Goal: Information Seeking & Learning: Understand process/instructions

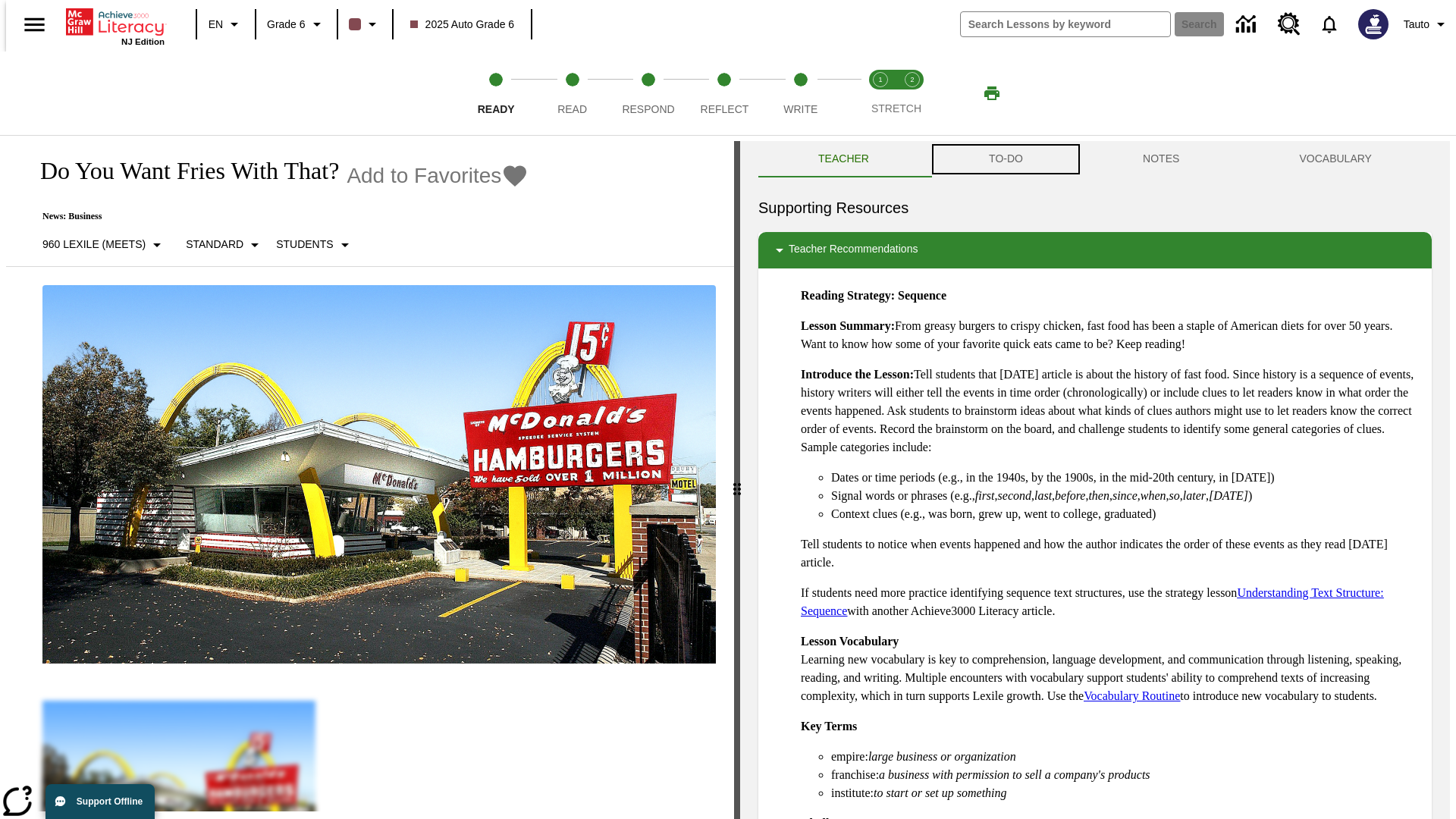
click at [1005, 159] on button "TO-DO" at bounding box center [1005, 159] width 154 height 37
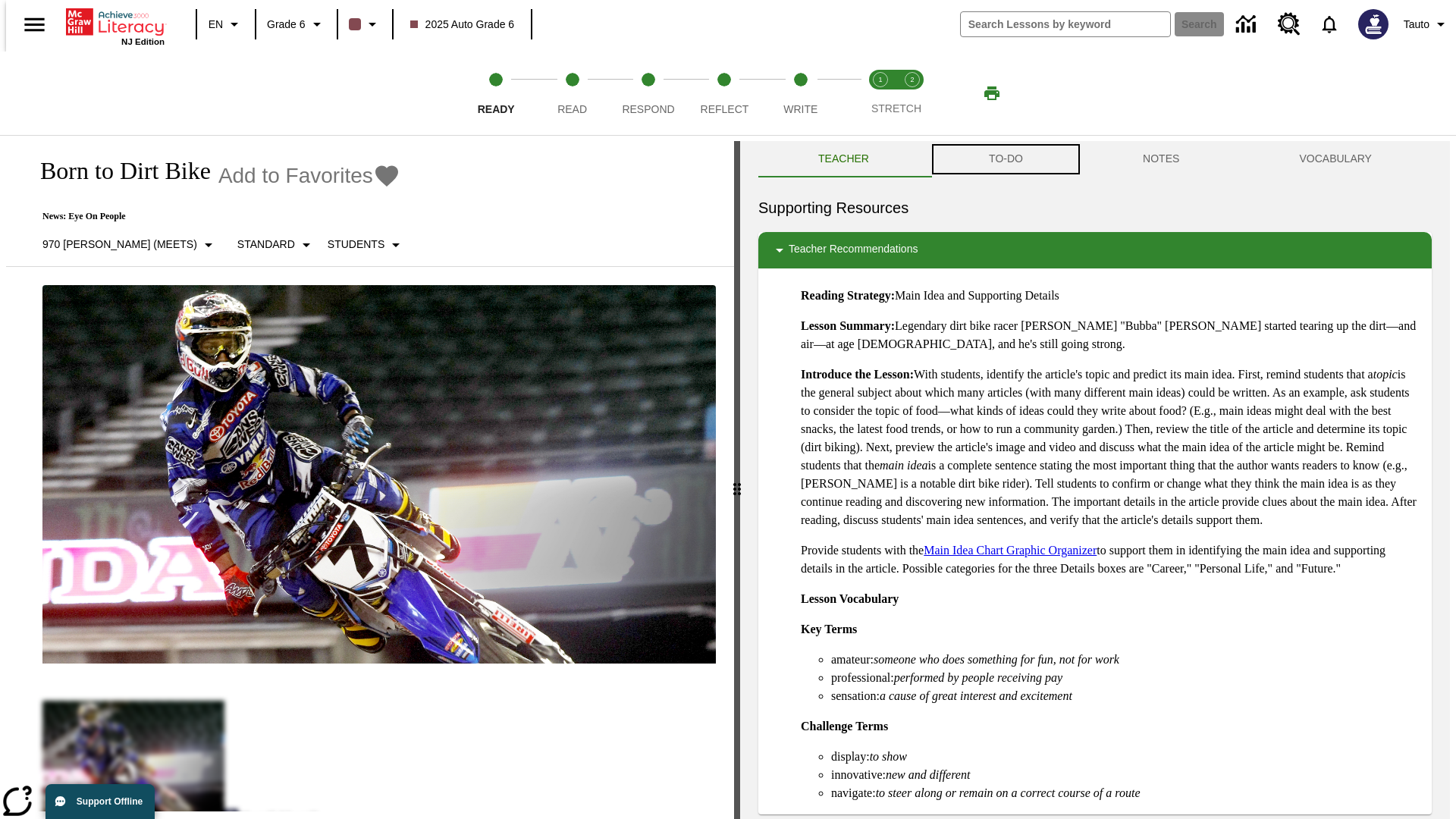
click at [1005, 159] on button "TO-DO" at bounding box center [1005, 159] width 154 height 37
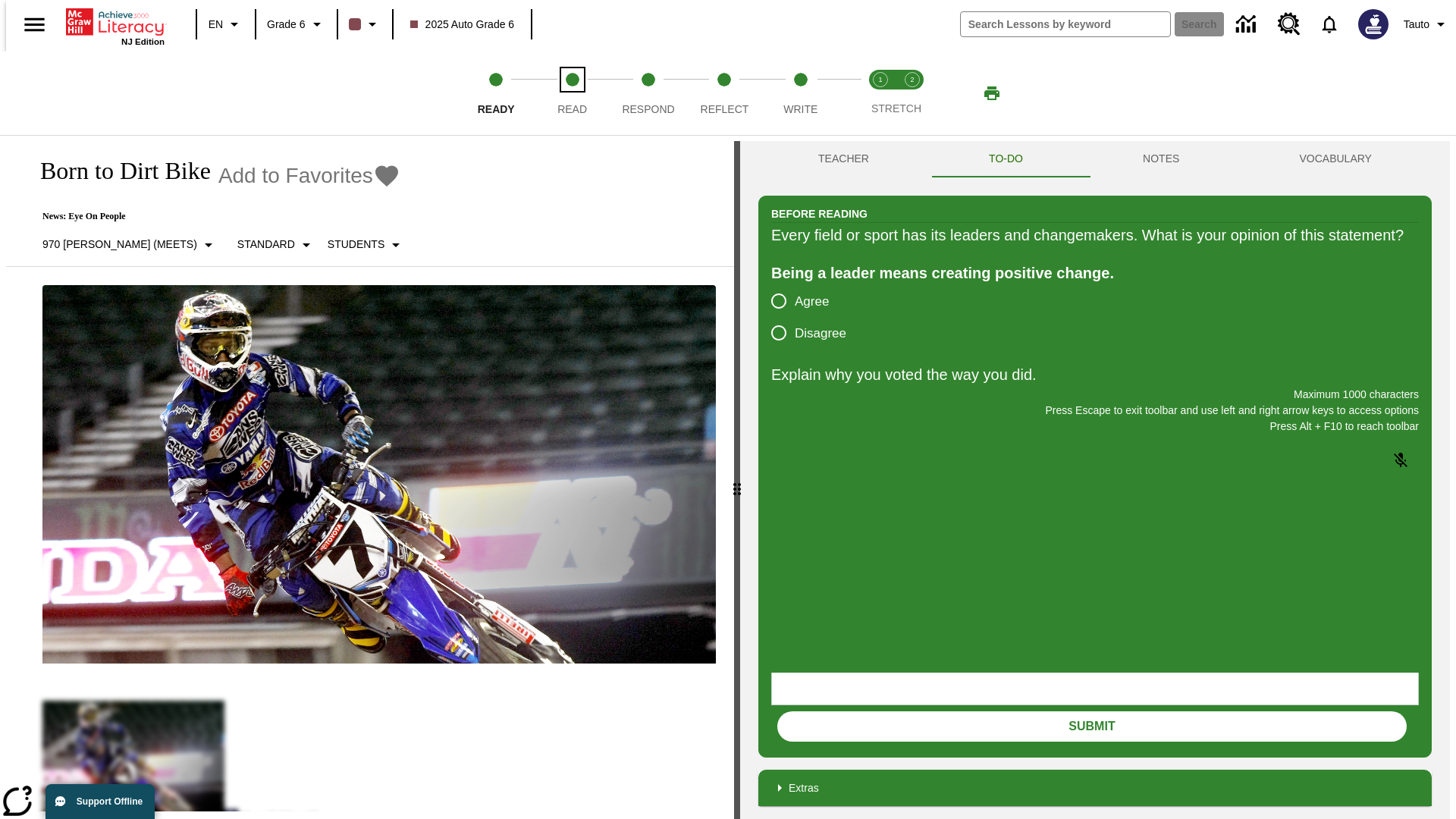
click at [572, 94] on span "Read" at bounding box center [572, 103] width 29 height 28
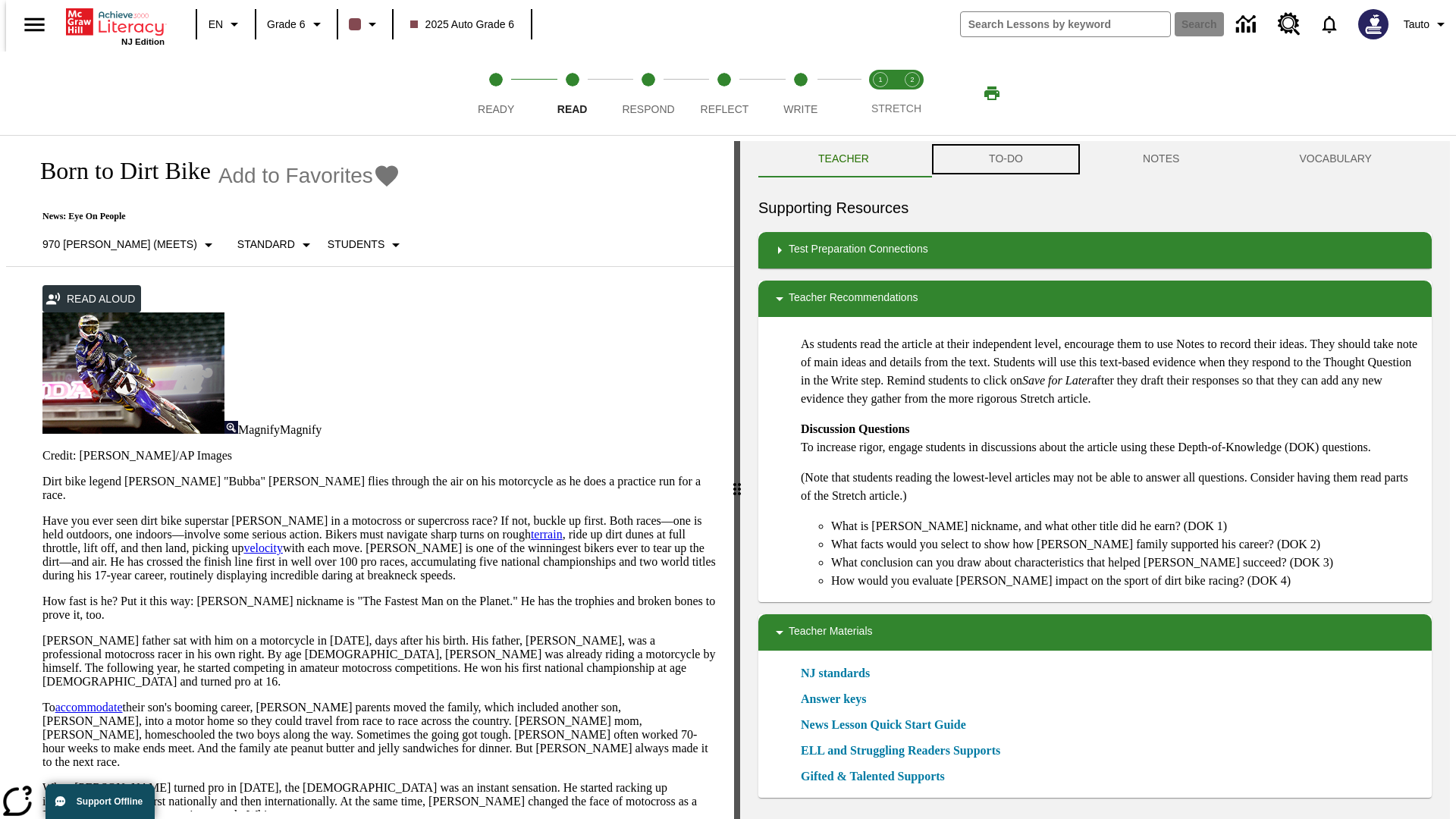
scroll to position [1, 0]
click at [1005, 159] on button "TO-DO" at bounding box center [1005, 159] width 154 height 37
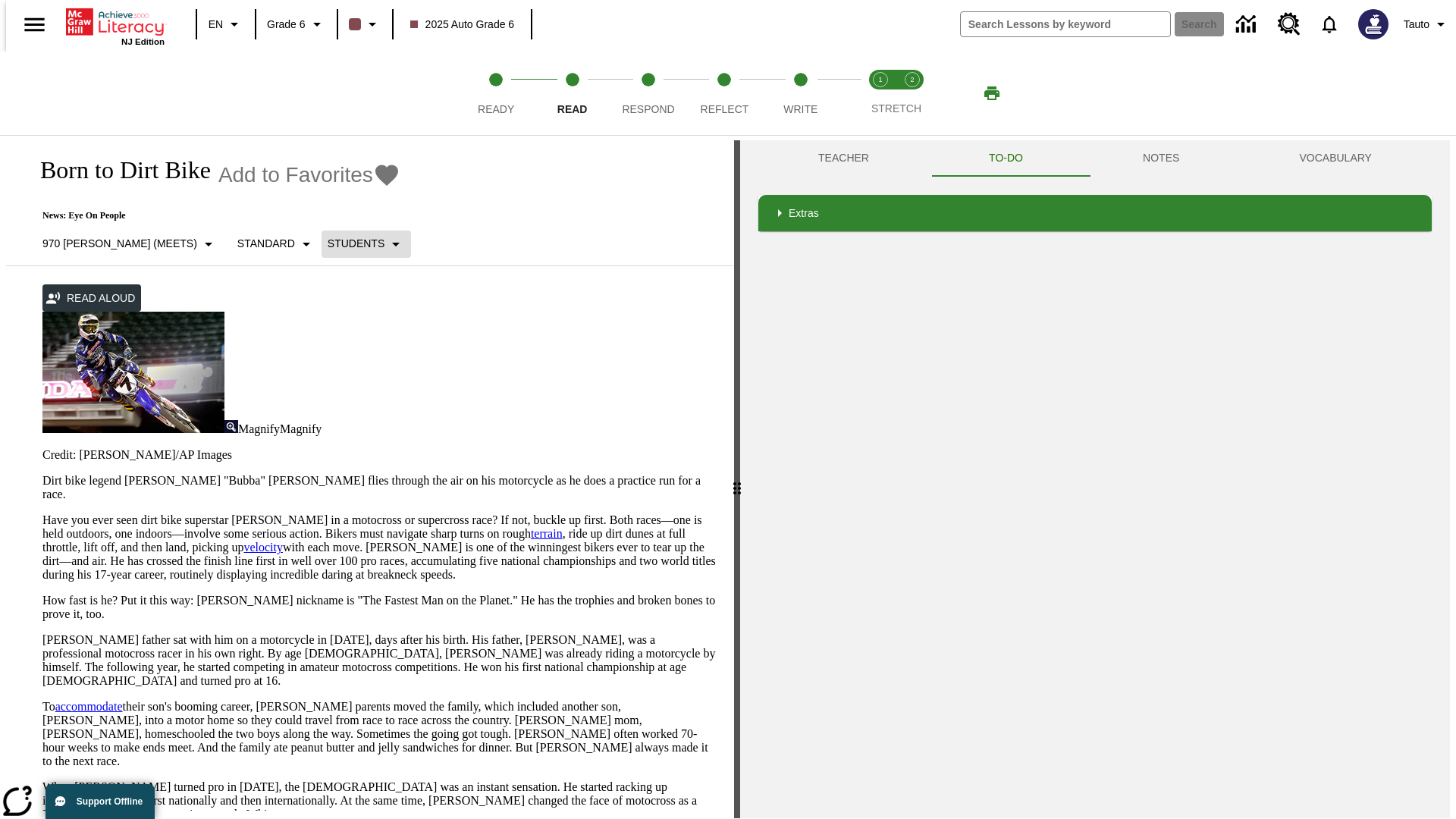
click at [328, 243] on p "Students" at bounding box center [356, 244] width 57 height 16
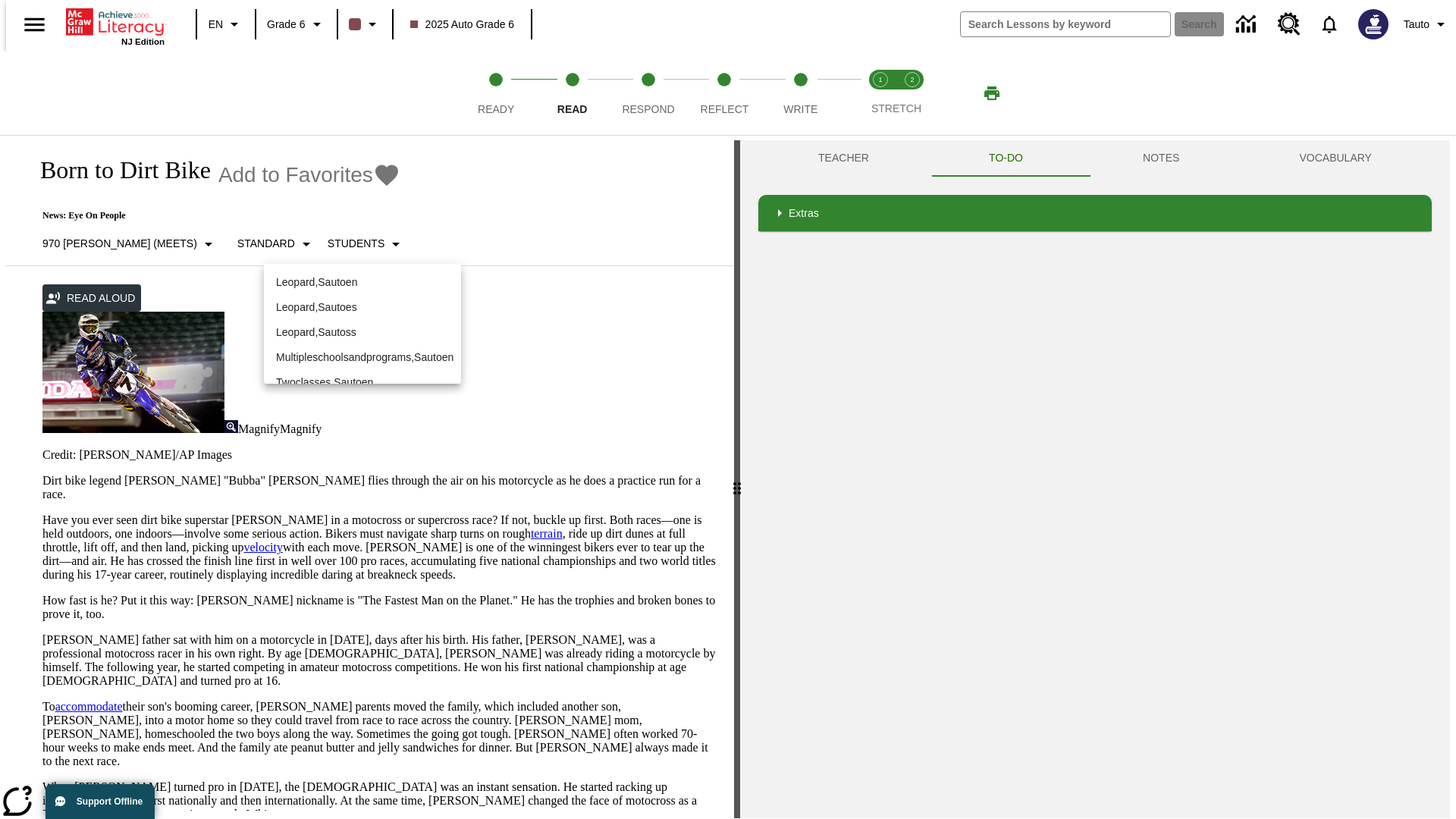
click at [351, 275] on p "Leopard , Sautoen" at bounding box center [362, 283] width 173 height 16
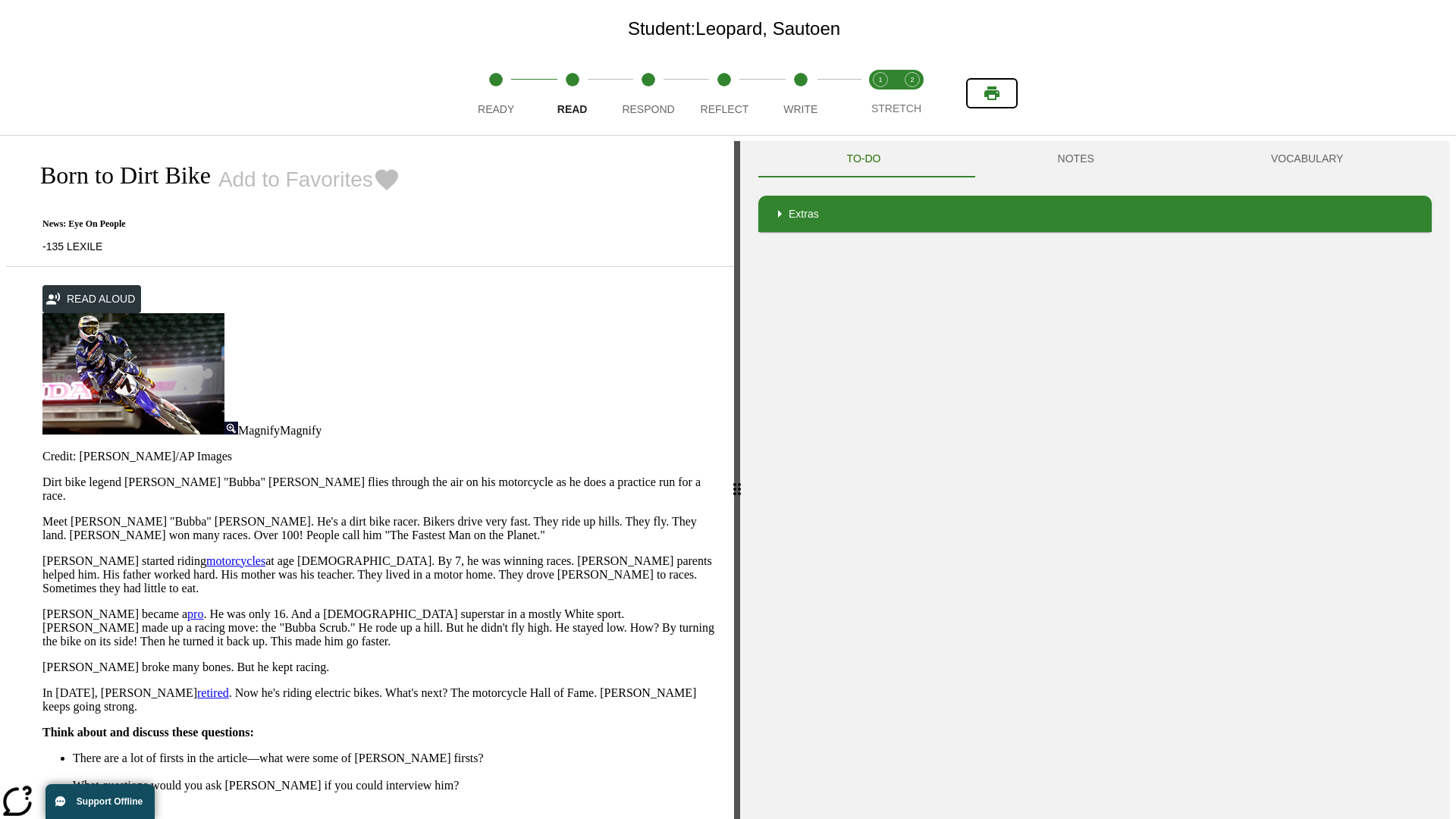
click at [992, 94] on icon "Print" at bounding box center [992, 93] width 15 height 14
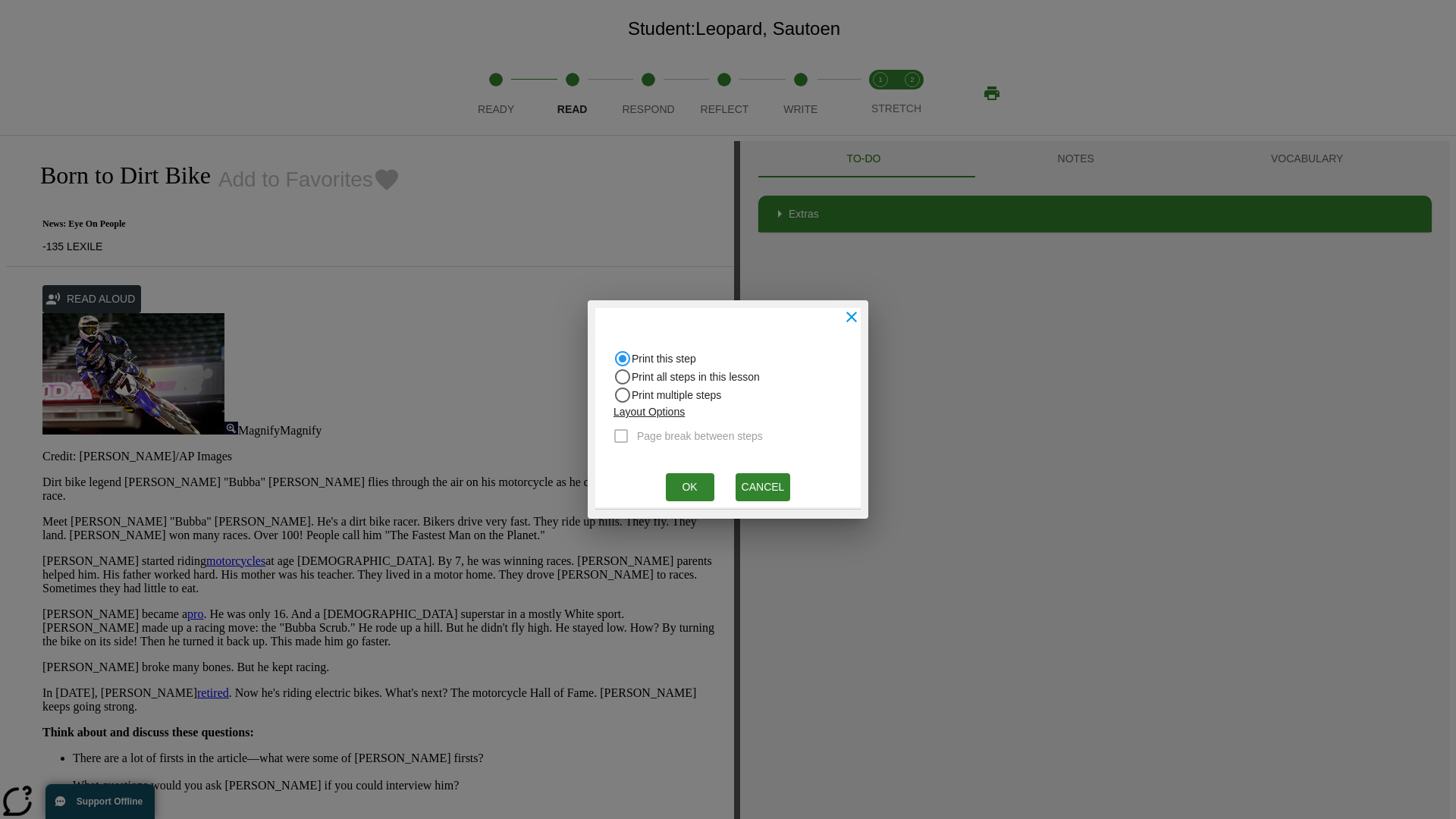
click at [623, 377] on input "Print all steps in this lesson" at bounding box center [622, 377] width 18 height 18
radio input "true"
radio input "false"
checkbox input "true"
click at [690, 487] on button "Ok" at bounding box center [691, 487] width 49 height 28
